Goal: Task Accomplishment & Management: Complete application form

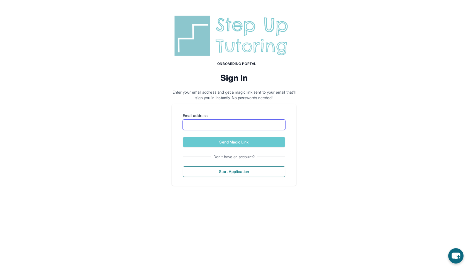
click at [194, 124] on input "Email address" at bounding box center [234, 125] width 103 height 11
type input "**********"
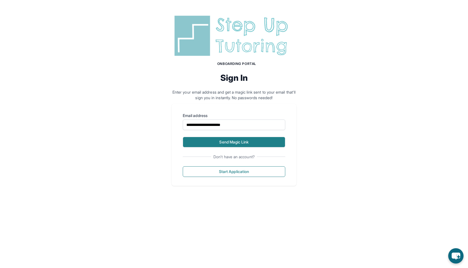
click at [203, 144] on button "Send Magic Link" at bounding box center [234, 142] width 103 height 11
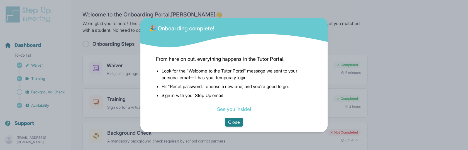
click at [236, 125] on button "Close" at bounding box center [234, 122] width 18 height 9
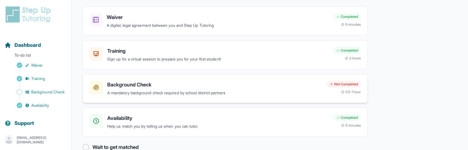
scroll to position [60, 0]
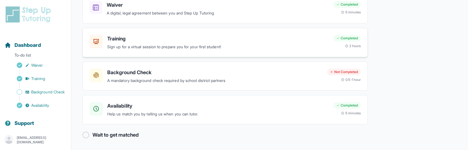
click at [123, 37] on h3 "Training" at bounding box center [218, 39] width 222 height 8
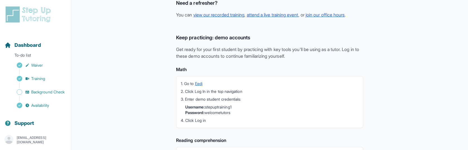
scroll to position [132, 0]
click at [60, 91] on span "Background Check" at bounding box center [47, 92] width 33 height 6
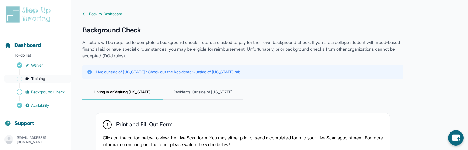
click at [38, 76] on span "Training" at bounding box center [38, 79] width 14 height 6
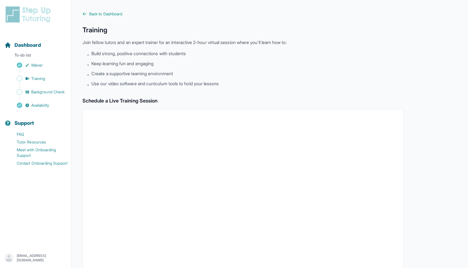
scroll to position [124, 0]
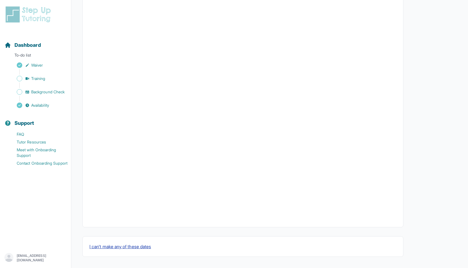
click at [145, 150] on button "I can't make any of these dates" at bounding box center [120, 246] width 62 height 7
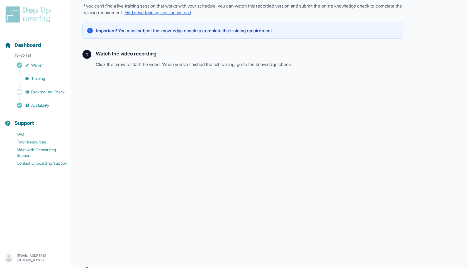
scroll to position [83, 0]
